Goal: Navigation & Orientation: Find specific page/section

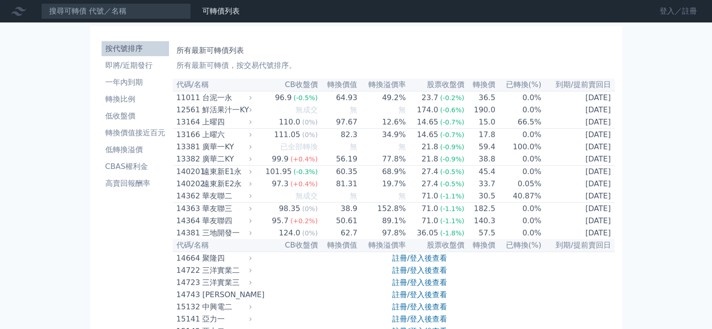
click at [688, 8] on link "登入／註冊" at bounding box center [678, 11] width 52 height 15
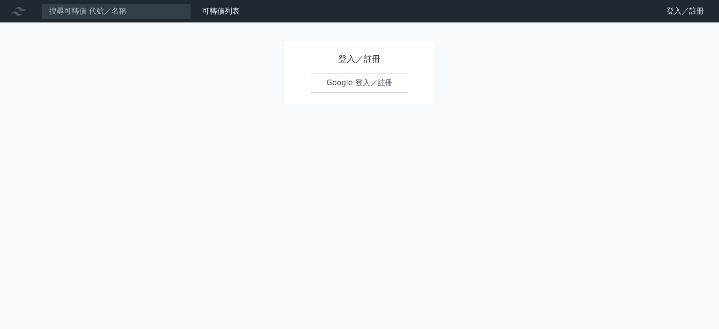
click at [367, 82] on link "Google 登入／註冊" at bounding box center [359, 83] width 97 height 20
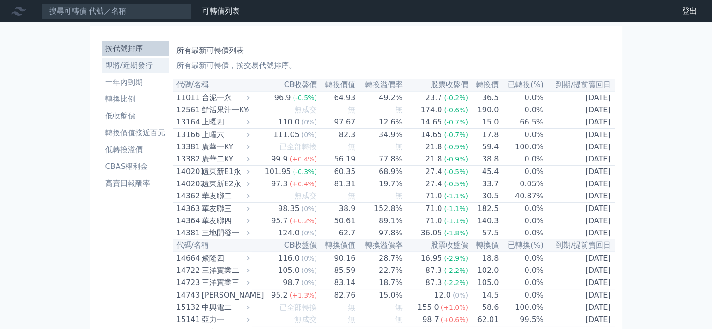
click at [122, 67] on li "即將/近期發行" at bounding box center [135, 65] width 67 height 11
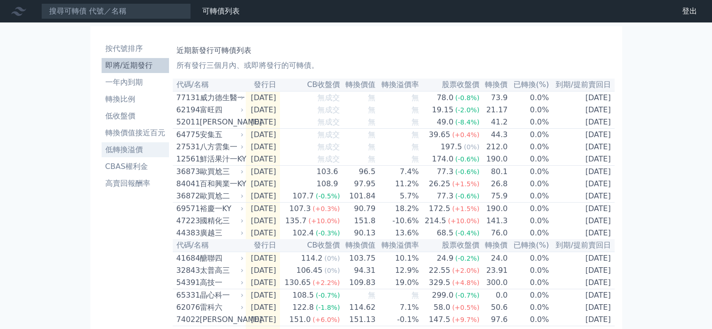
click at [133, 146] on li "低轉換溢價" at bounding box center [135, 149] width 67 height 11
